Goal: Obtain resource: Obtain resource

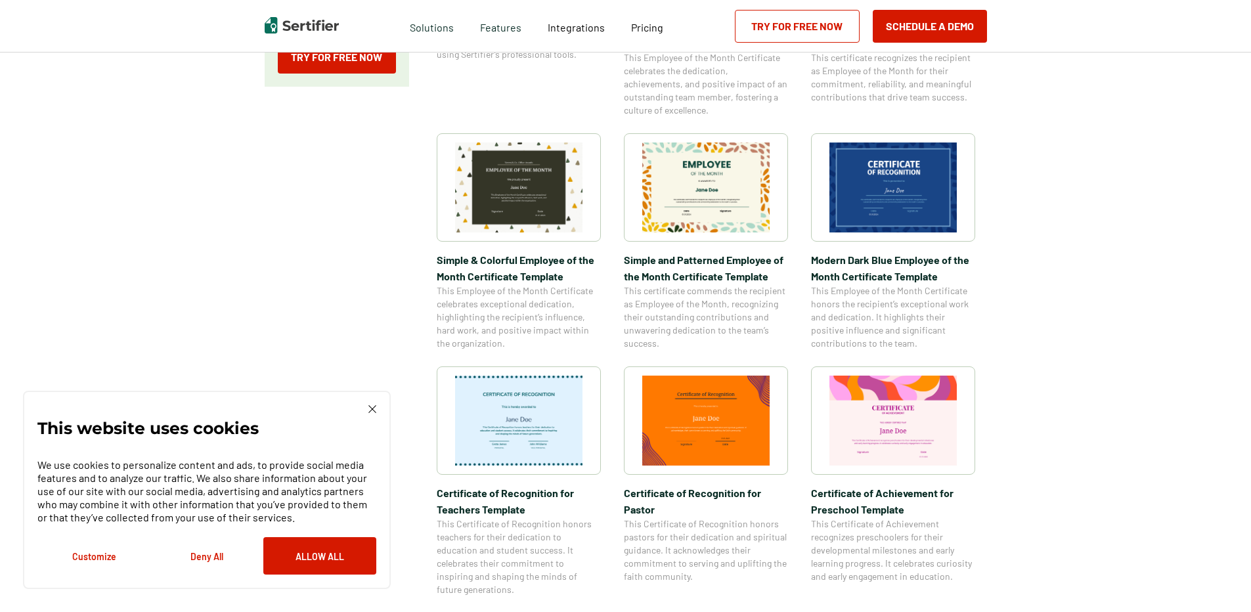
scroll to position [394, 0]
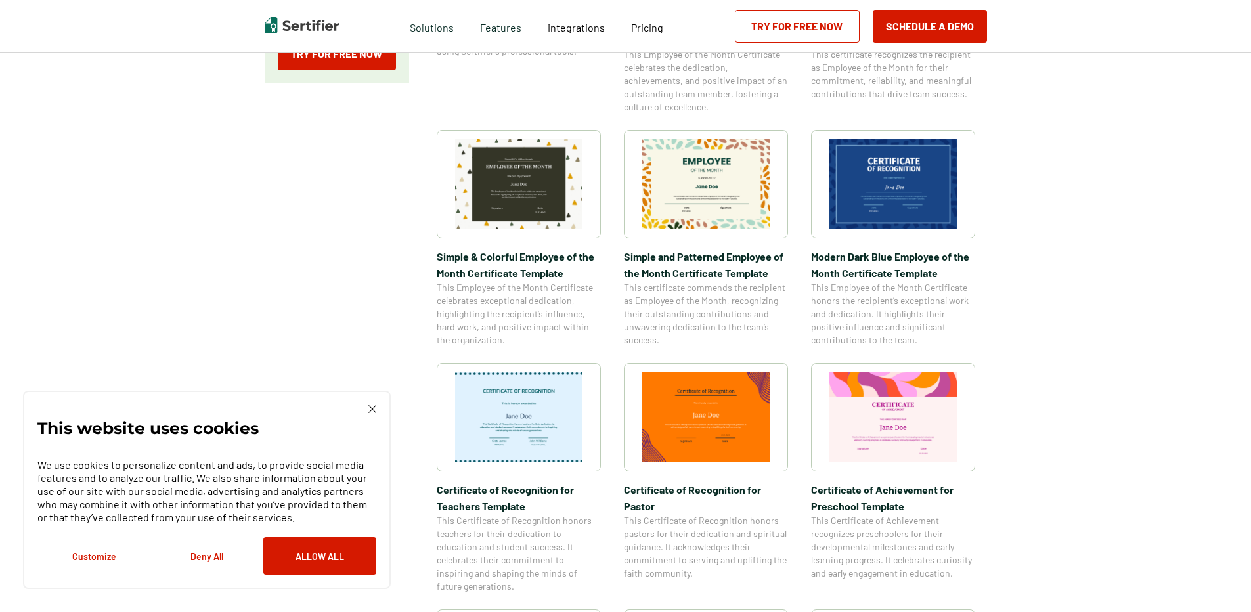
click at [373, 410] on img at bounding box center [372, 409] width 8 height 8
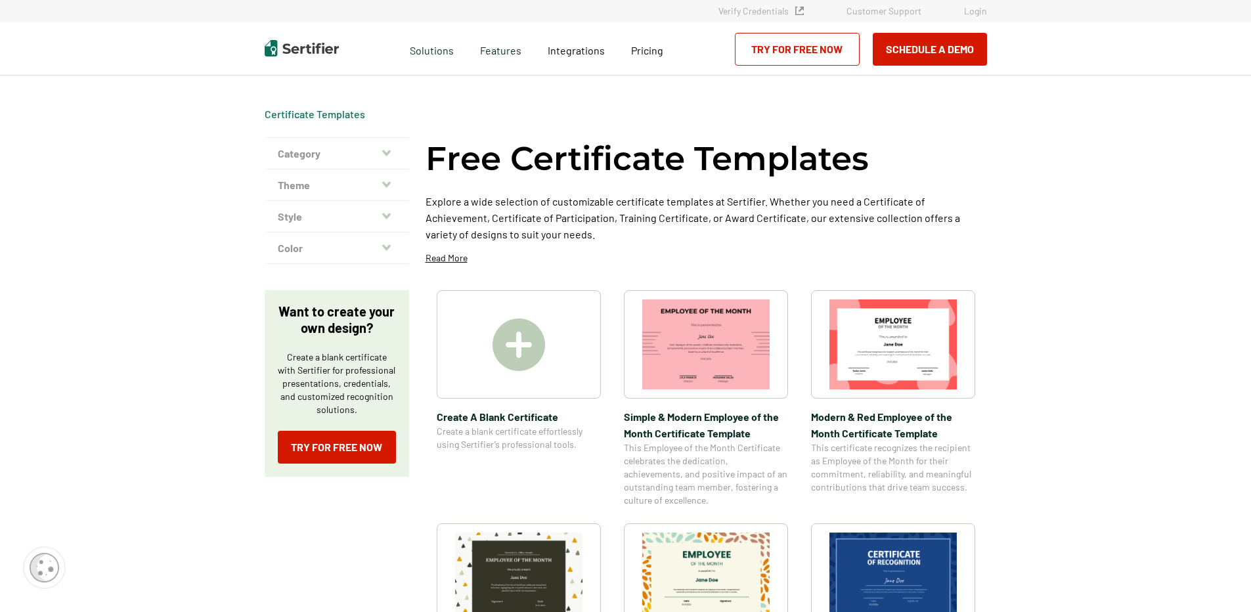
scroll to position [0, 0]
click at [384, 154] on icon "button" at bounding box center [386, 153] width 9 height 11
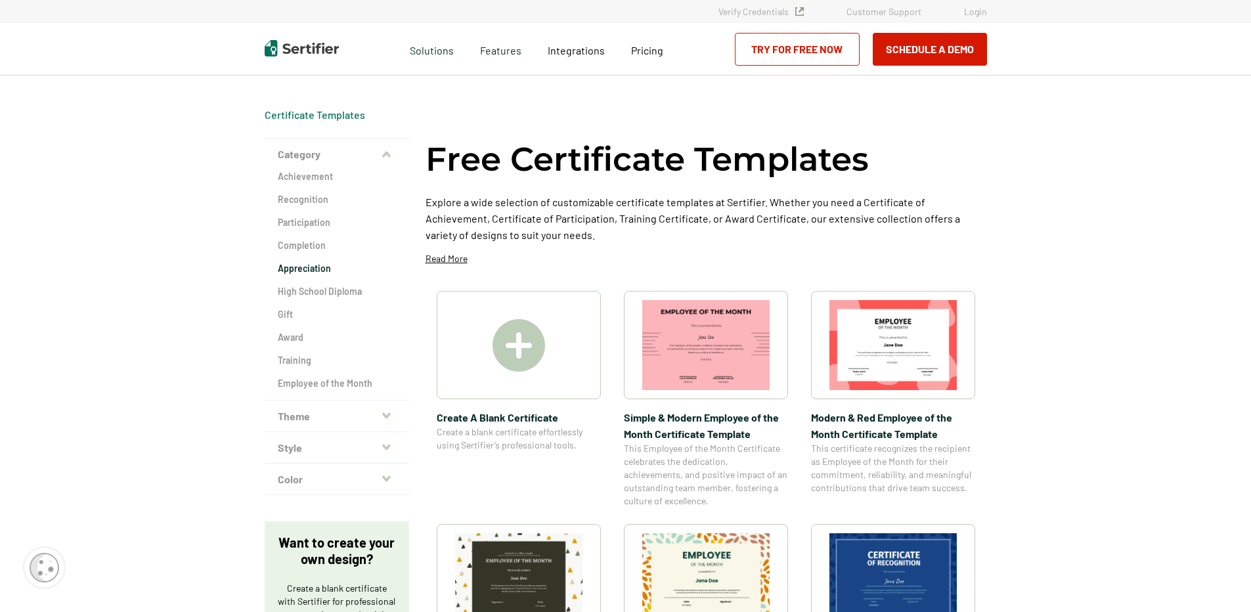
click at [309, 266] on h2 "Appreciation" at bounding box center [337, 268] width 118 height 13
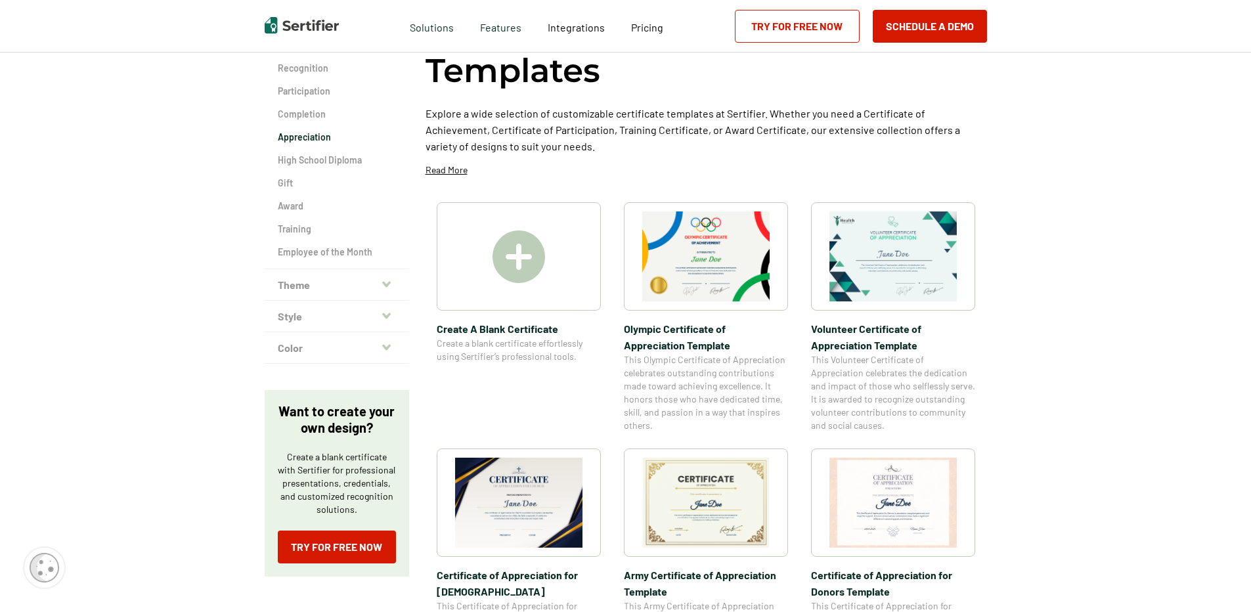
scroll to position [197, 0]
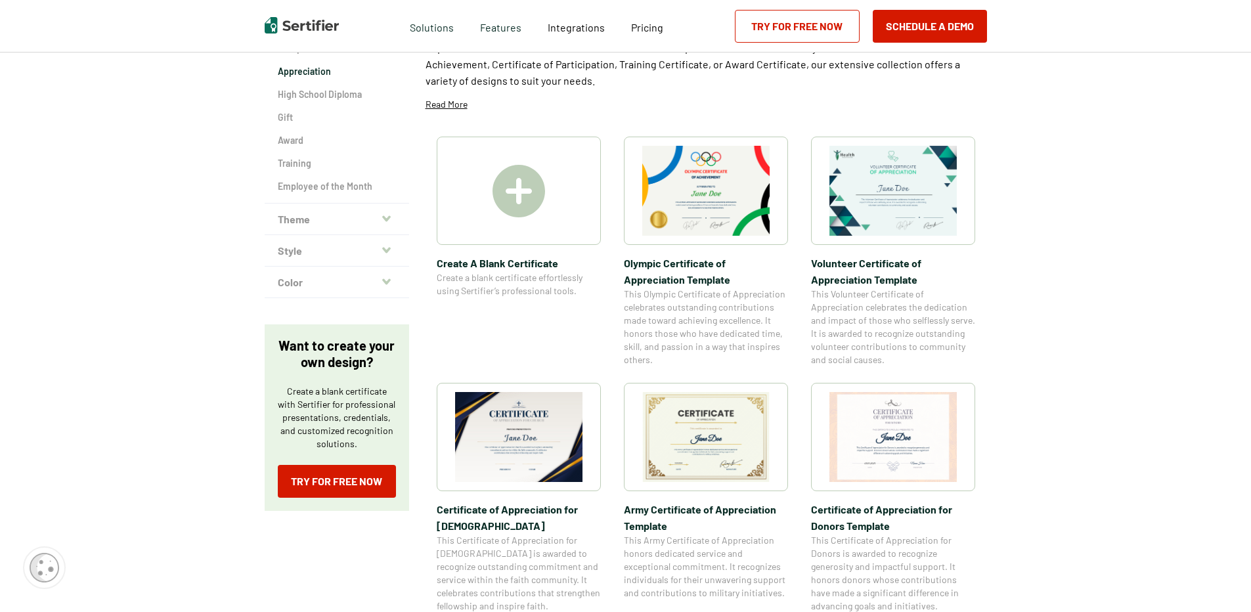
click at [521, 429] on img at bounding box center [518, 437] width 127 height 90
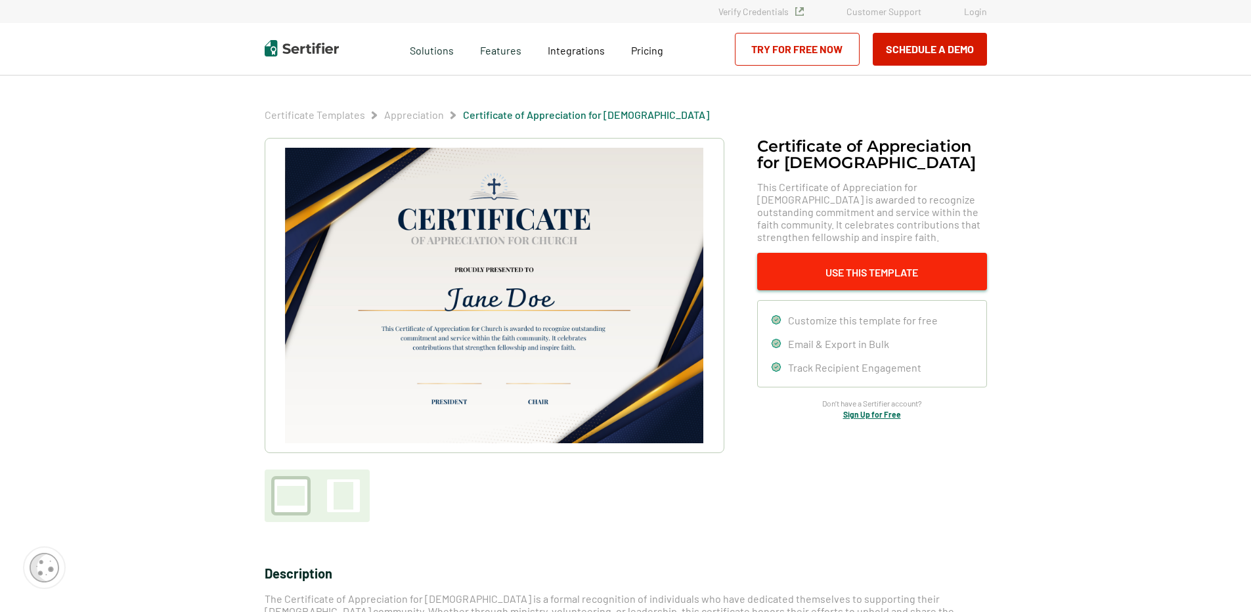
click at [888, 273] on button "Use This Template" at bounding box center [872, 271] width 230 height 37
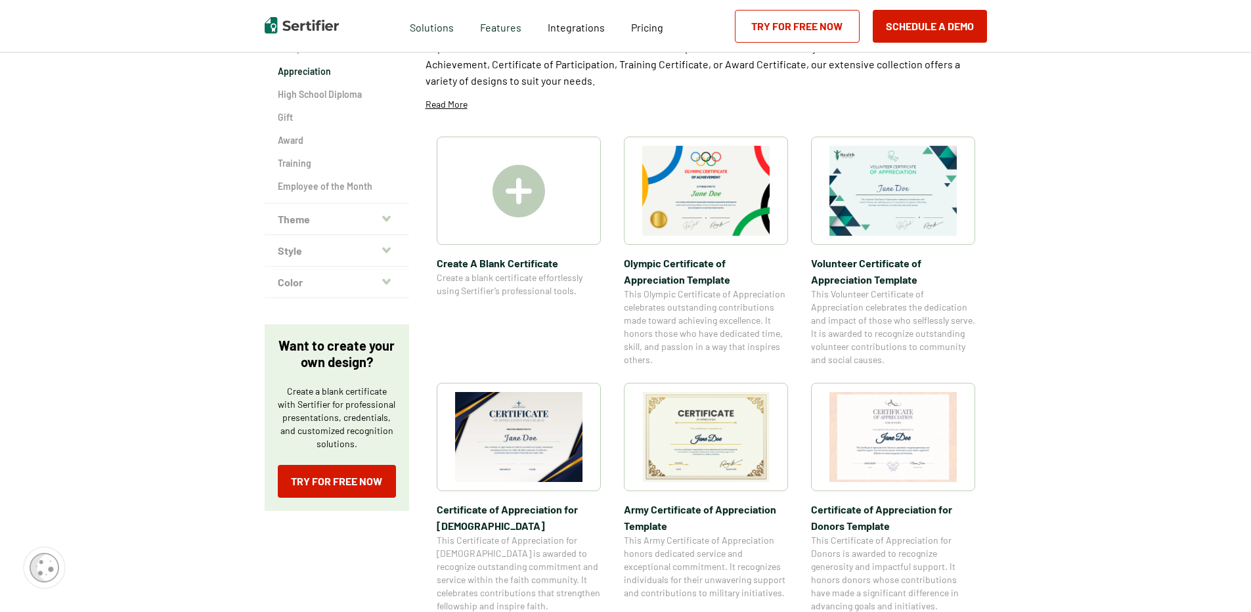
click at [524, 189] on img at bounding box center [518, 191] width 53 height 53
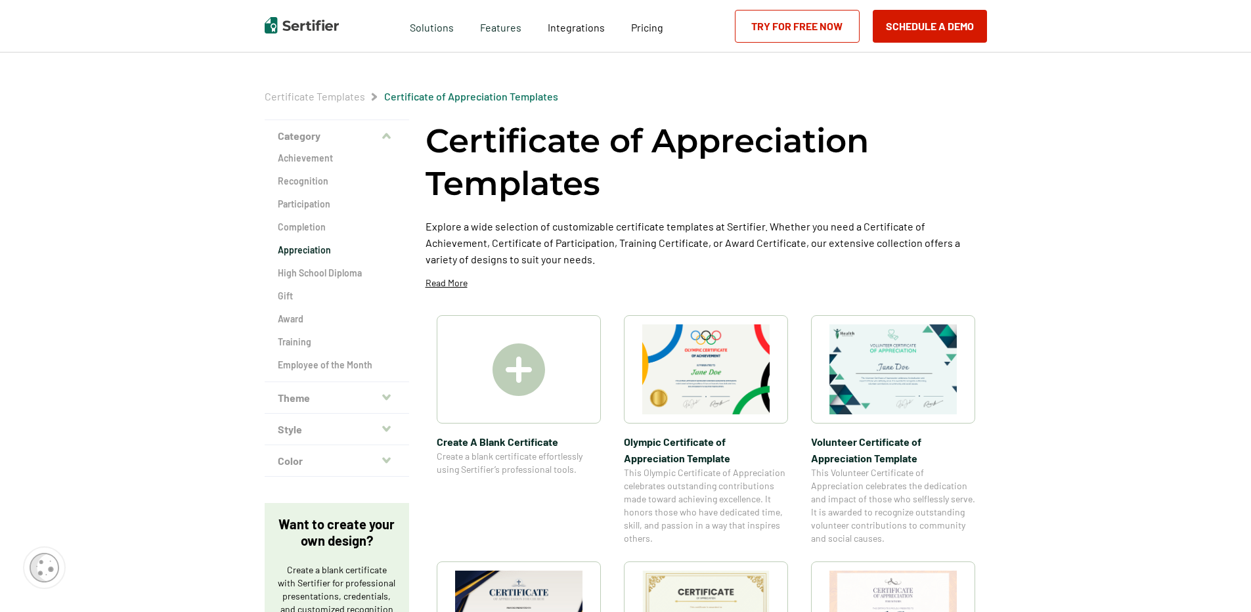
scroll to position [0, 0]
